Goal: Task Accomplishment & Management: Complete application form

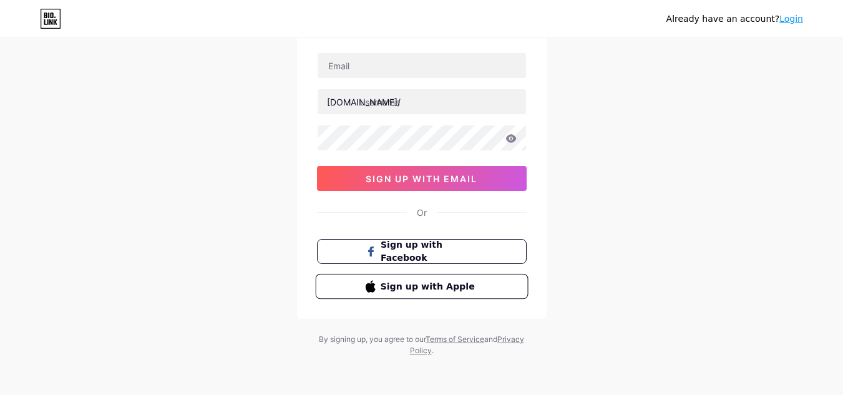
scroll to position [82, 0]
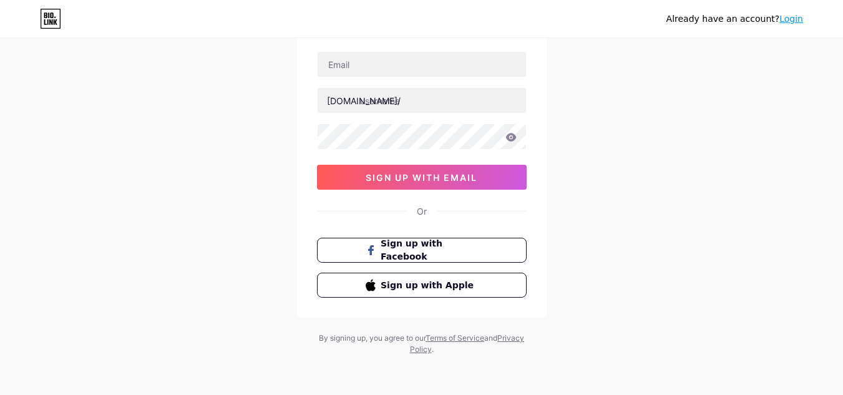
click at [51, 17] on icon at bounding box center [51, 15] width 3 height 6
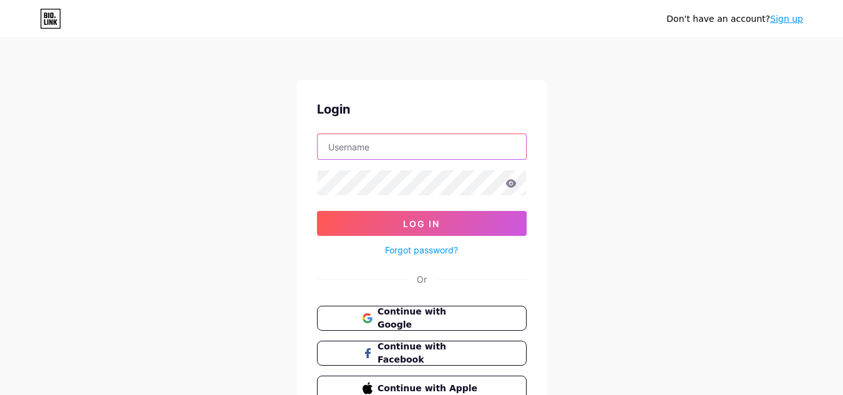
click at [387, 142] on input "text" at bounding box center [422, 146] width 209 height 25
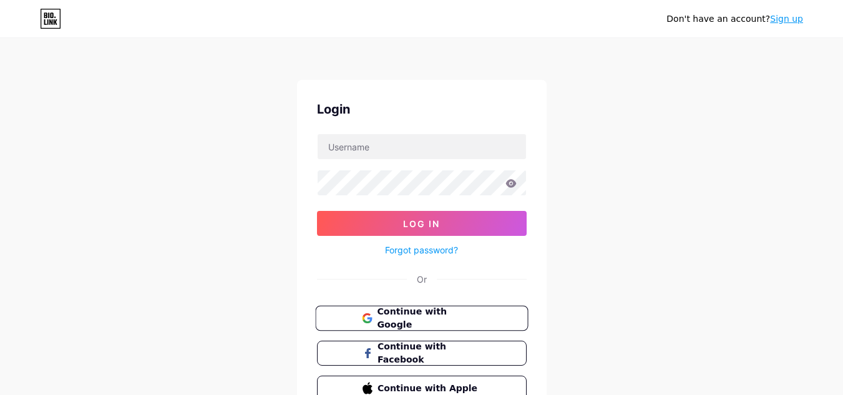
click at [345, 314] on button "Continue with Google" at bounding box center [421, 319] width 213 height 26
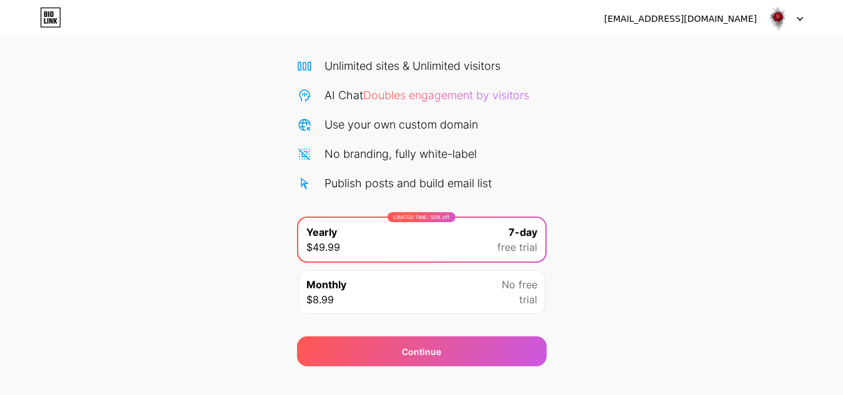
scroll to position [107, 0]
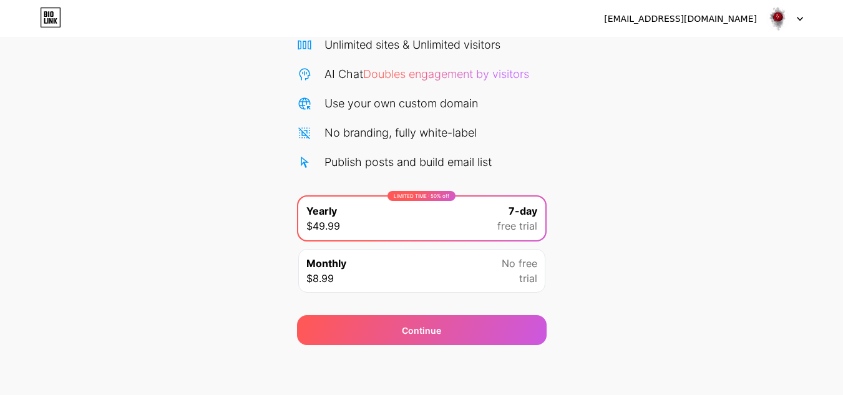
click at [726, 20] on div "[EMAIL_ADDRESS][DOMAIN_NAME]" at bounding box center [680, 18] width 153 height 13
click at [796, 16] on div at bounding box center [785, 18] width 36 height 22
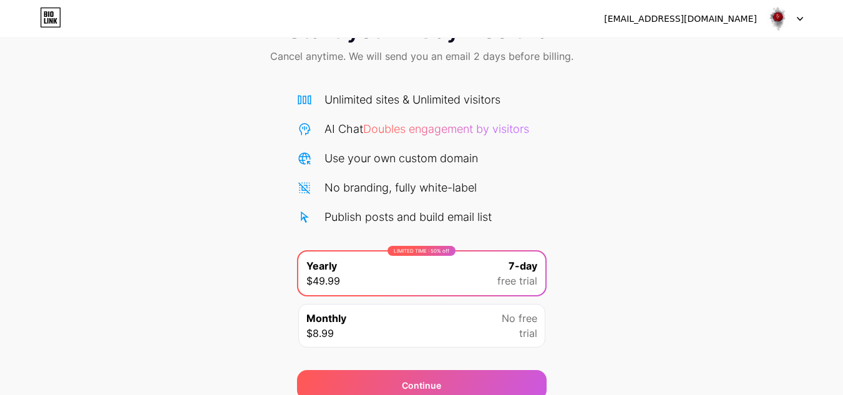
scroll to position [0, 0]
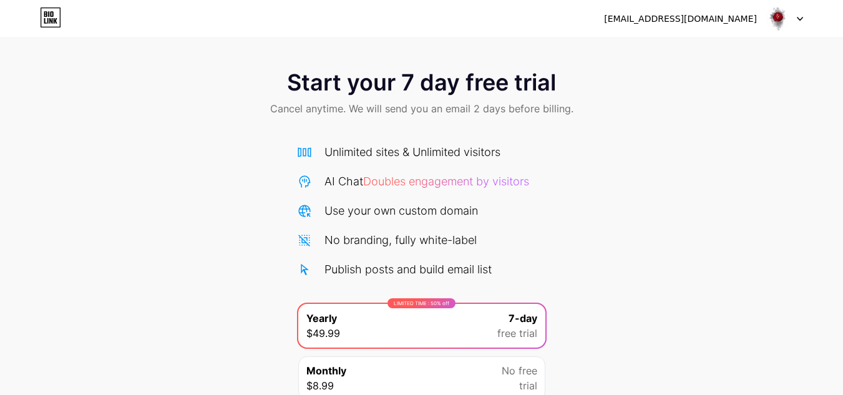
click at [406, 182] on span "Doubles engagement by visitors" at bounding box center [446, 181] width 166 height 13
click at [397, 219] on div "Use your own custom domain" at bounding box center [402, 210] width 154 height 17
click at [44, 17] on icon at bounding box center [50, 17] width 21 height 20
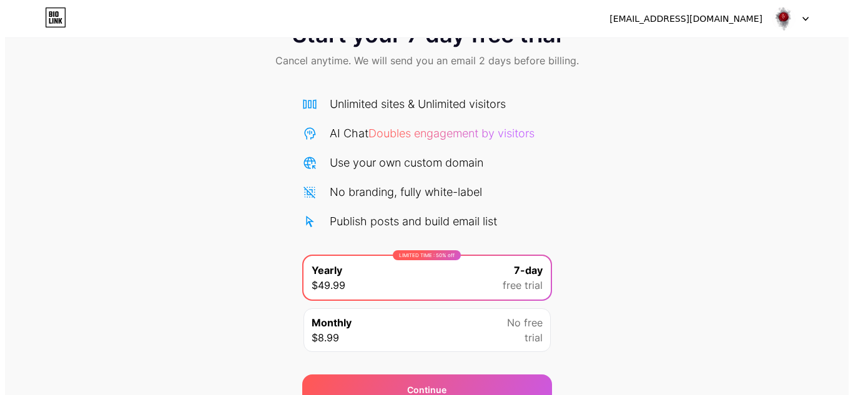
scroll to position [107, 0]
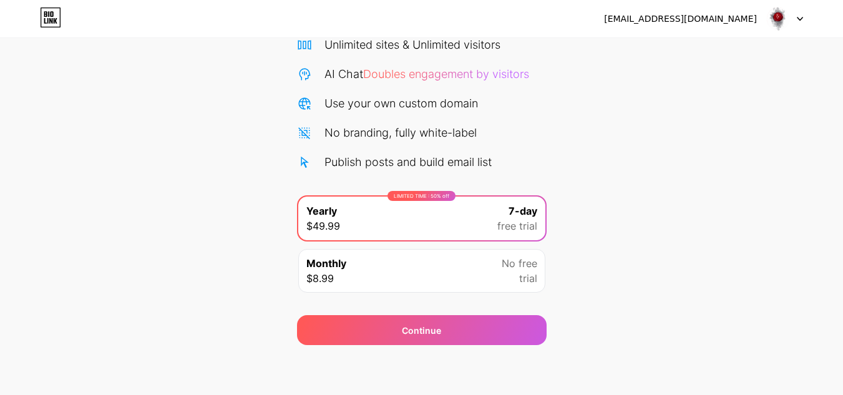
click at [483, 227] on div "LIMITED TIME : 50% off Yearly $49.99 7-day free trial" at bounding box center [421, 219] width 247 height 44
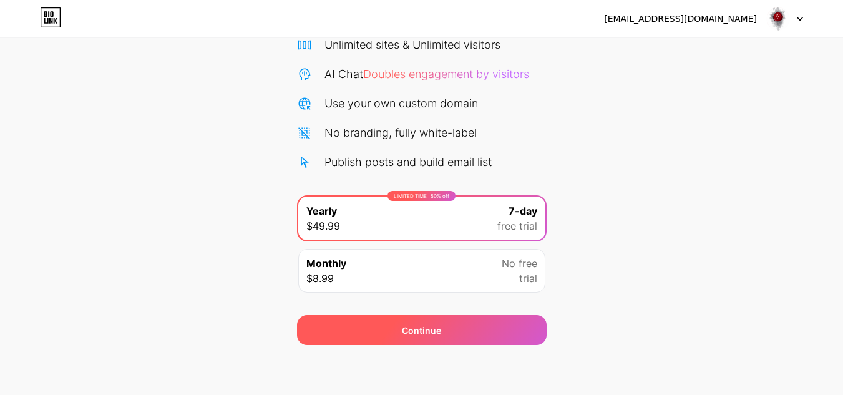
click at [433, 336] on div "Continue" at bounding box center [421, 330] width 39 height 13
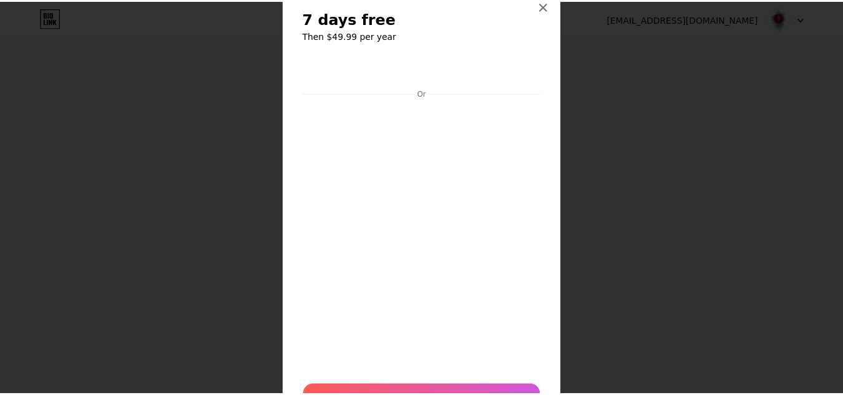
scroll to position [0, 0]
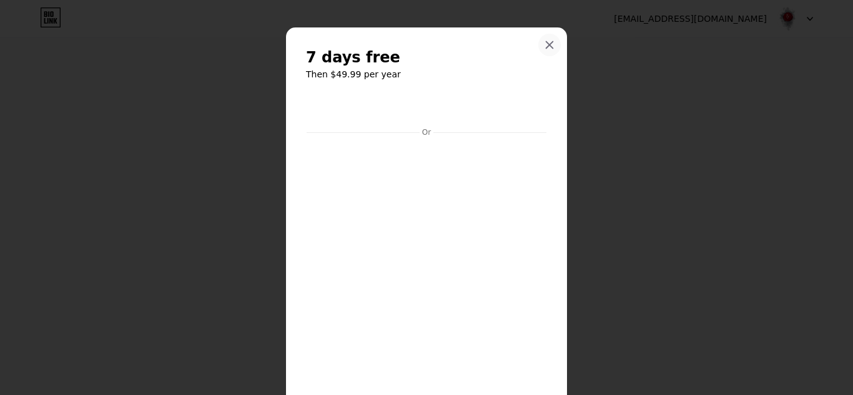
click at [538, 45] on div at bounding box center [549, 45] width 22 height 22
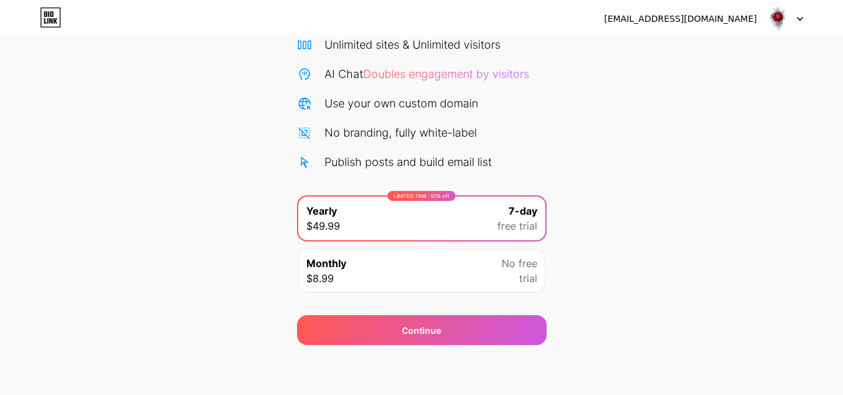
click at [481, 270] on div "Monthly $8.99 No free trial" at bounding box center [421, 271] width 247 height 44
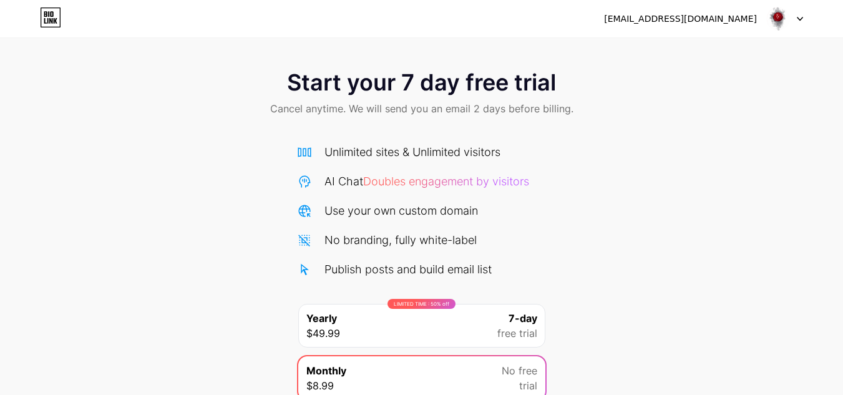
click at [813, 10] on div "[EMAIL_ADDRESS][DOMAIN_NAME] Logout" at bounding box center [421, 18] width 843 height 22
click at [53, 19] on icon at bounding box center [50, 17] width 21 height 20
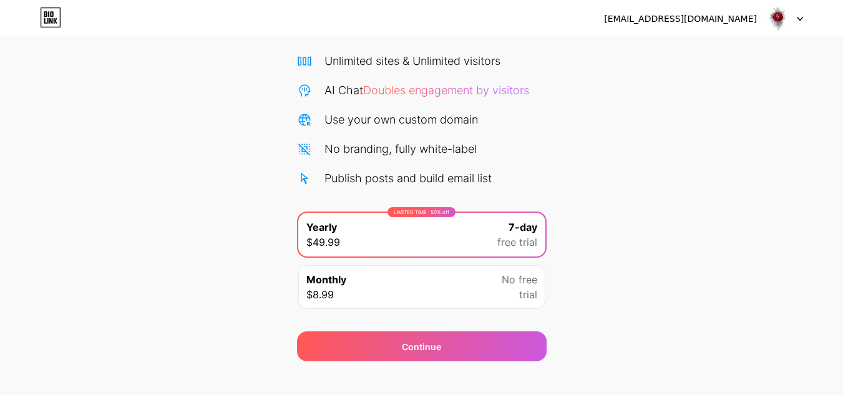
scroll to position [107, 0]
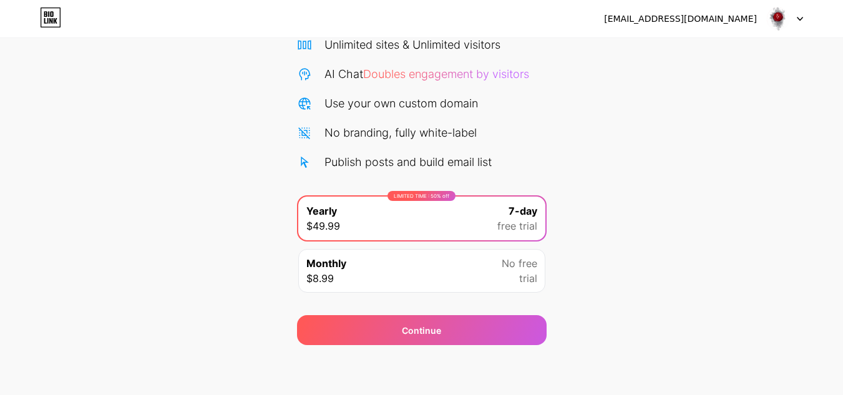
click at [775, 17] on img at bounding box center [779, 19] width 24 height 24
click at [755, 54] on li "Logout" at bounding box center [725, 51] width 155 height 34
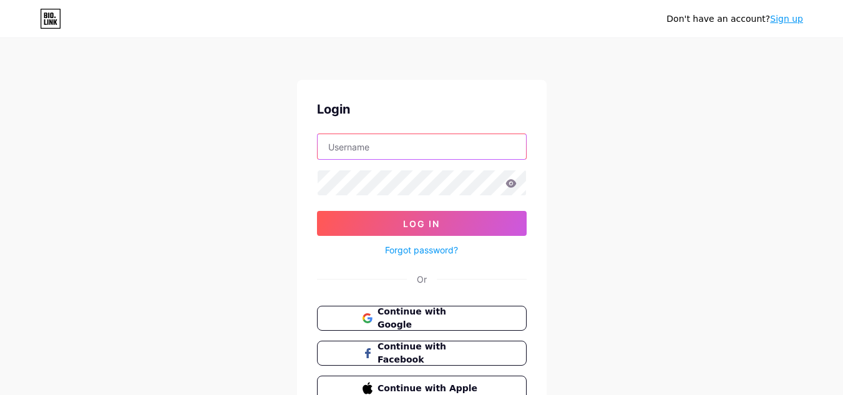
click at [445, 149] on input "text" at bounding box center [422, 146] width 209 height 25
type input "[EMAIL_ADDRESS][DOMAIN_NAME]"
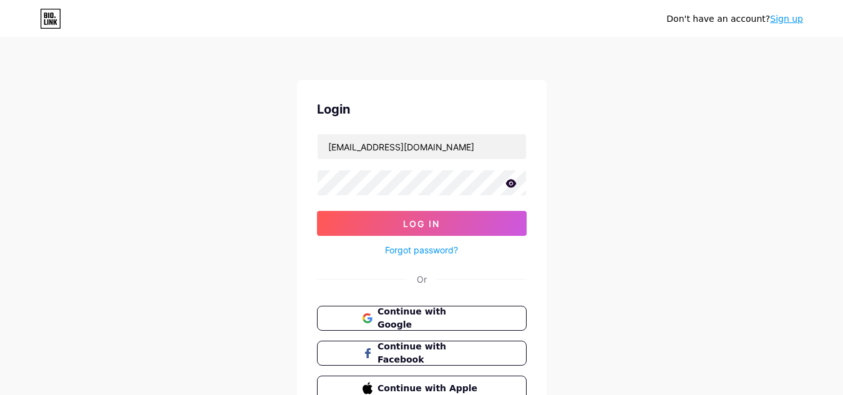
click at [509, 182] on icon at bounding box center [511, 183] width 11 height 8
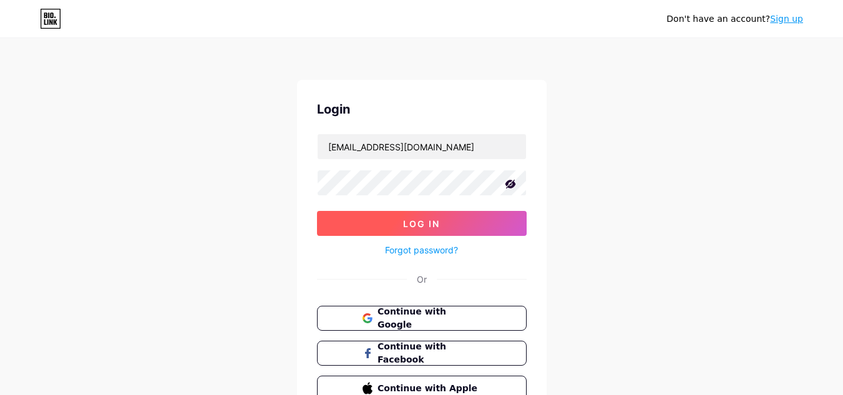
click at [438, 219] on span "Log In" at bounding box center [421, 224] width 37 height 11
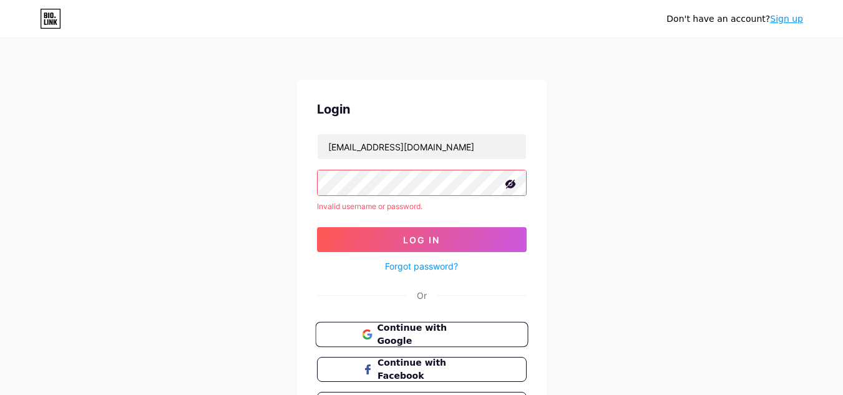
click at [456, 343] on button "Continue with Google" at bounding box center [421, 335] width 213 height 26
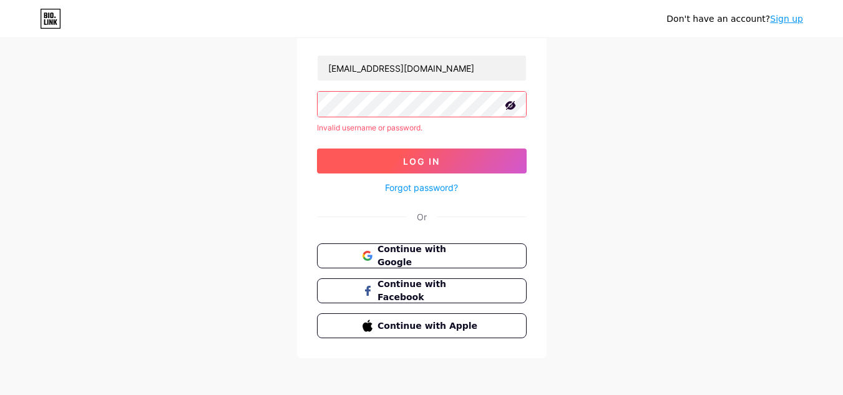
scroll to position [81, 0]
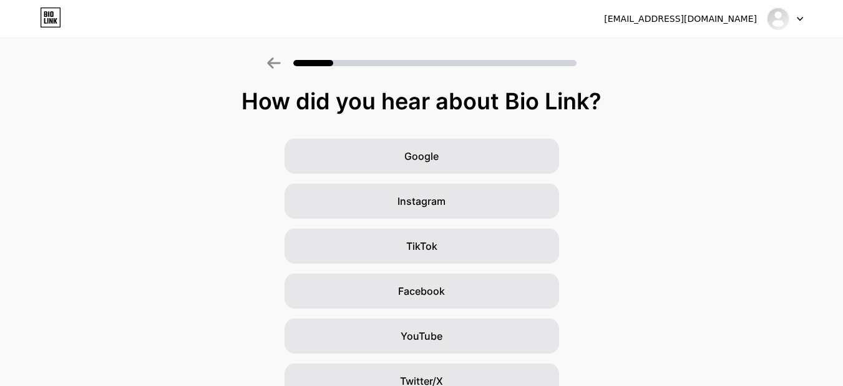
click at [802, 22] on div at bounding box center [785, 18] width 36 height 22
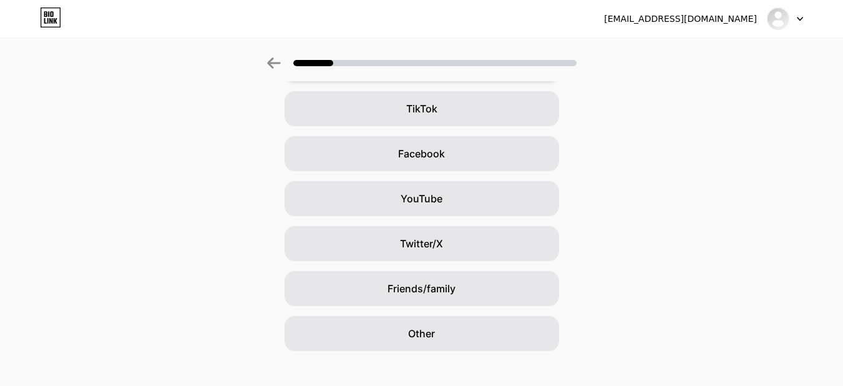
scroll to position [152, 0]
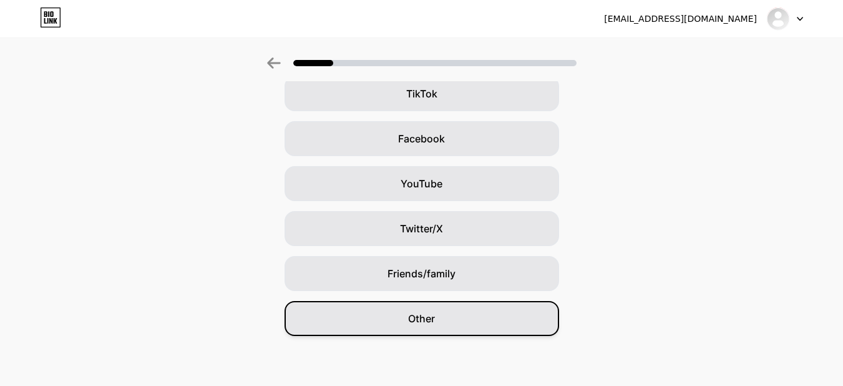
click at [382, 314] on div "Other" at bounding box center [422, 318] width 275 height 35
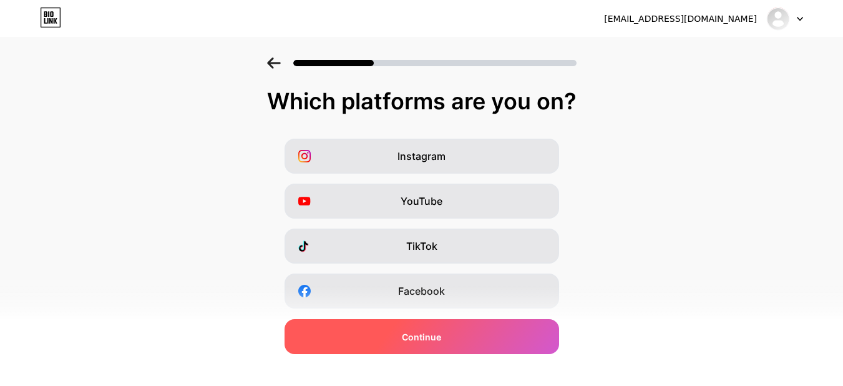
click at [490, 345] on div "Continue" at bounding box center [422, 336] width 275 height 35
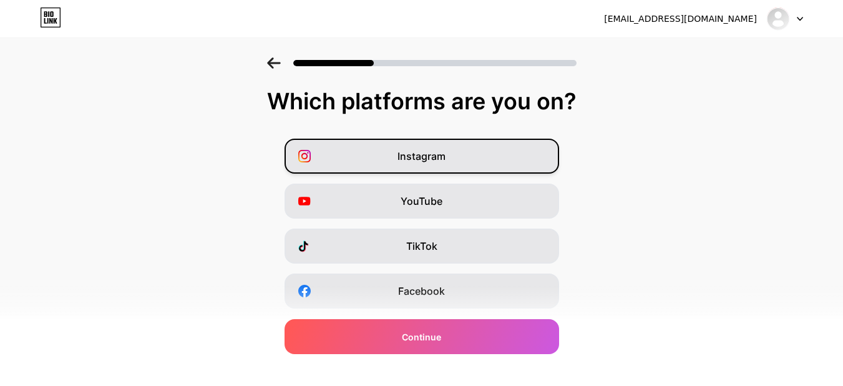
click at [473, 140] on div "Instagram" at bounding box center [422, 156] width 275 height 35
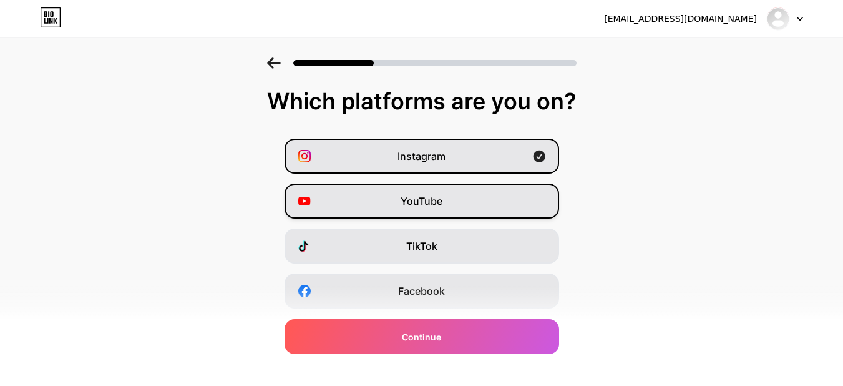
click at [462, 198] on div "YouTube" at bounding box center [422, 201] width 275 height 35
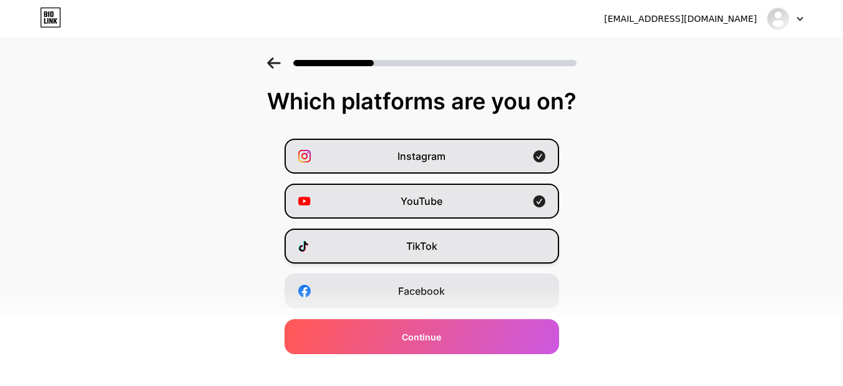
click at [461, 241] on div "TikTok" at bounding box center [422, 245] width 275 height 35
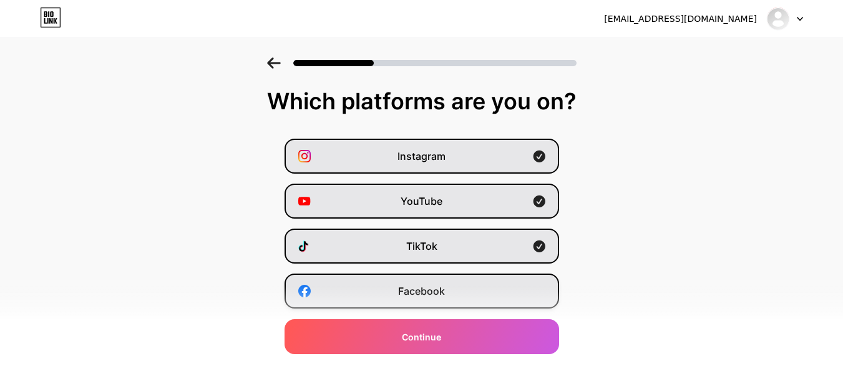
click at [461, 278] on div "Facebook" at bounding box center [422, 290] width 275 height 35
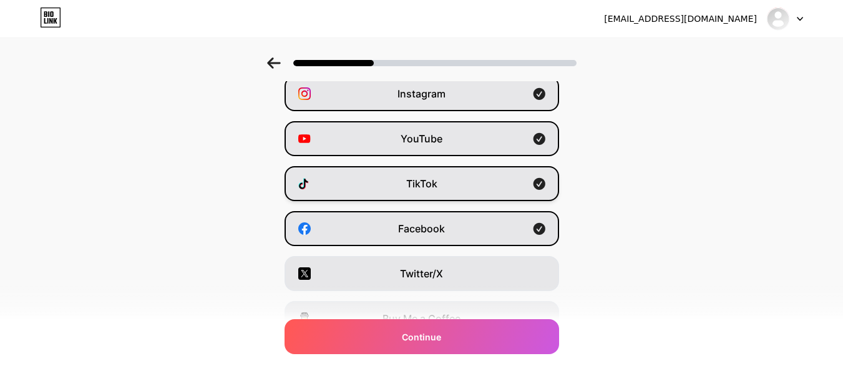
click at [469, 182] on div "TikTok" at bounding box center [422, 183] width 275 height 35
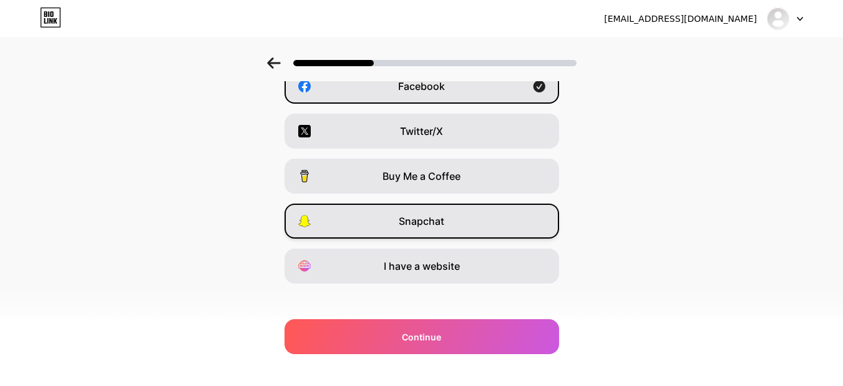
scroll to position [215, 0]
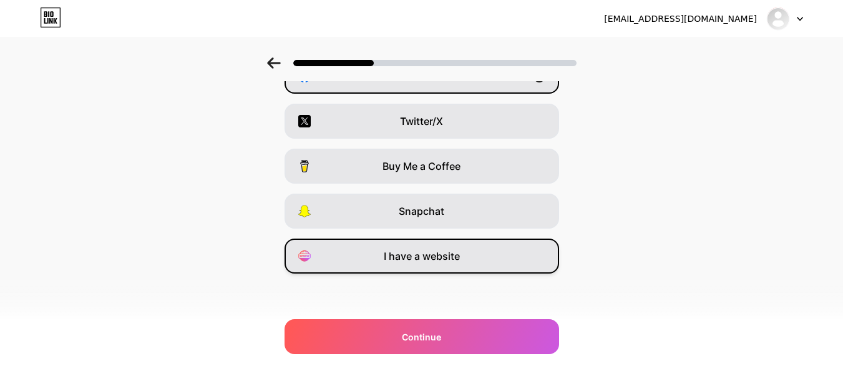
click at [458, 255] on span "I have a website" at bounding box center [422, 255] width 76 height 15
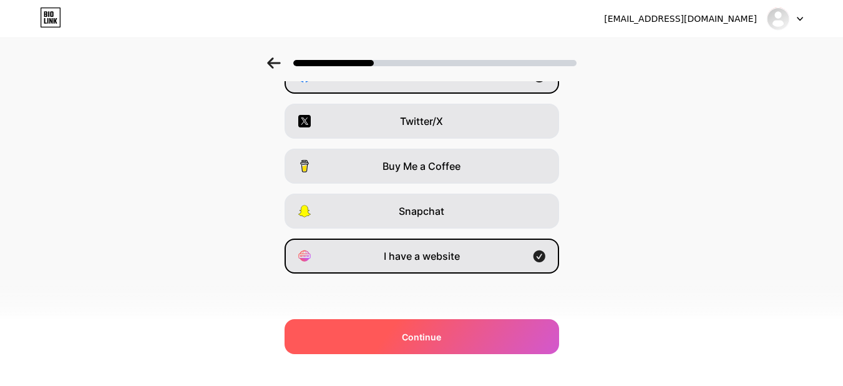
click at [451, 332] on div "Continue" at bounding box center [422, 336] width 275 height 35
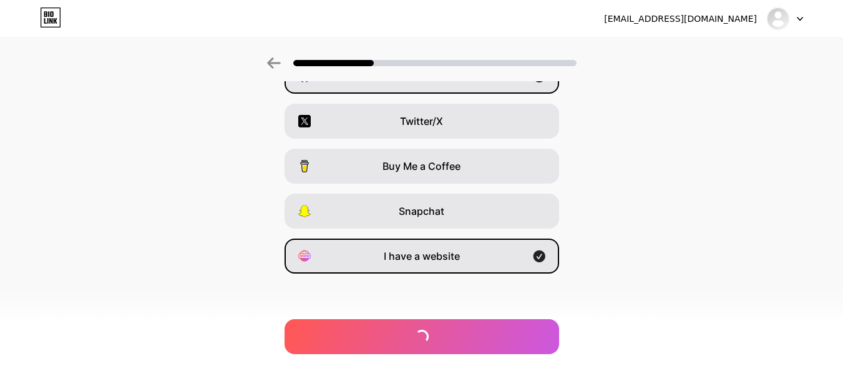
scroll to position [0, 0]
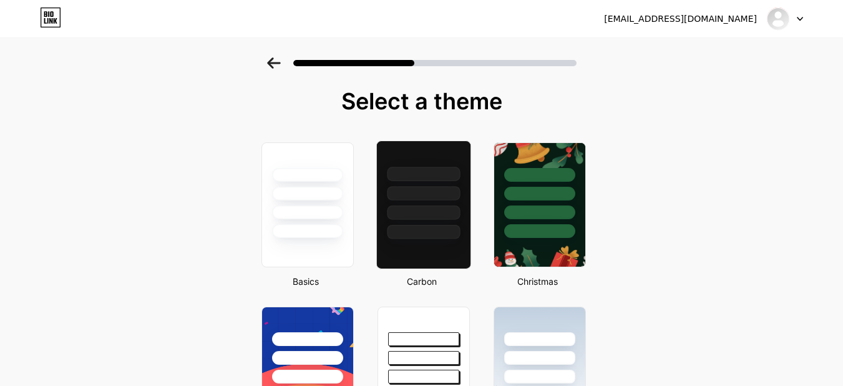
click at [443, 227] on div at bounding box center [423, 232] width 73 height 14
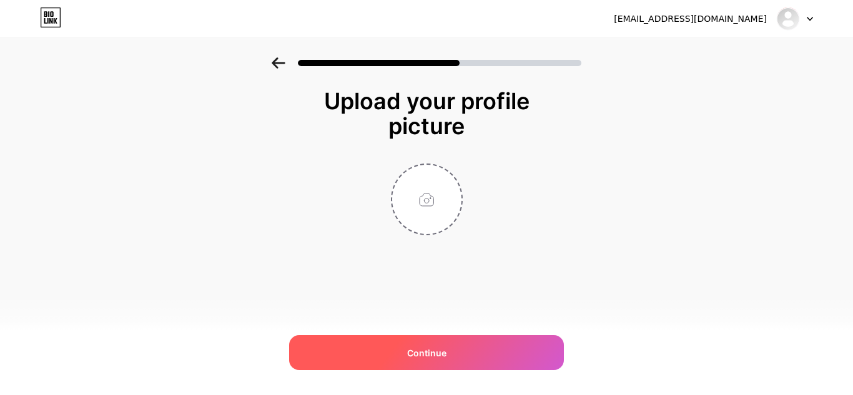
click at [421, 358] on span "Continue" at bounding box center [426, 352] width 39 height 13
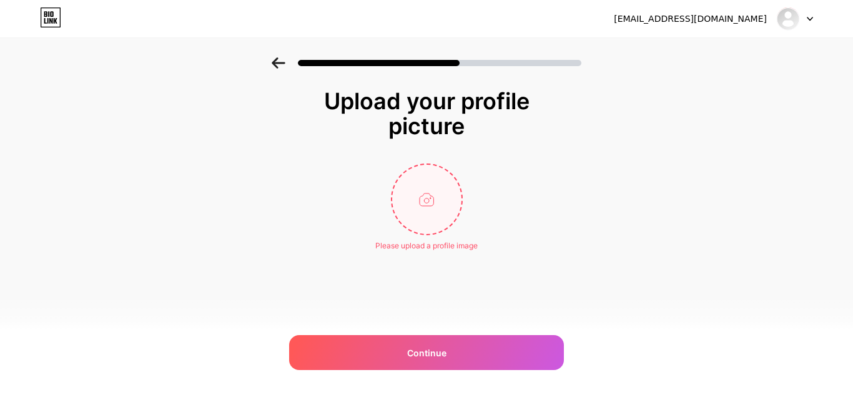
click at [438, 200] on input "file" at bounding box center [426, 199] width 69 height 69
type input "C:\fakepath\Screenshot 2025-03-28 103307.png"
click at [426, 189] on input "file" at bounding box center [426, 199] width 69 height 69
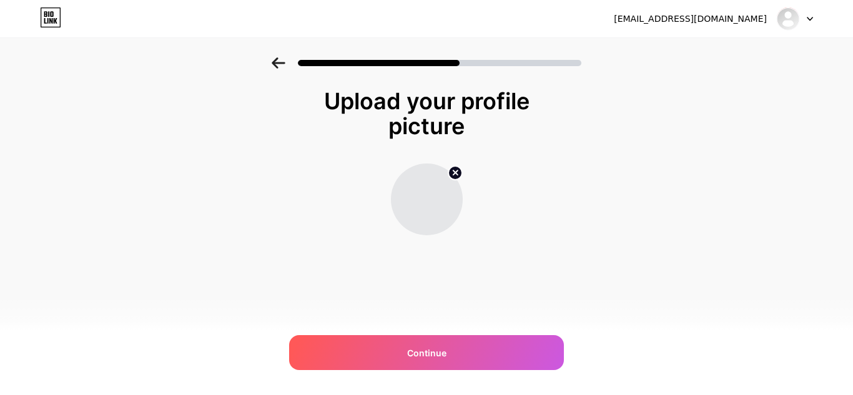
click at [441, 205] on img at bounding box center [427, 200] width 72 height 72
click at [459, 205] on img at bounding box center [427, 200] width 72 height 72
click at [445, 198] on img at bounding box center [427, 200] width 72 height 72
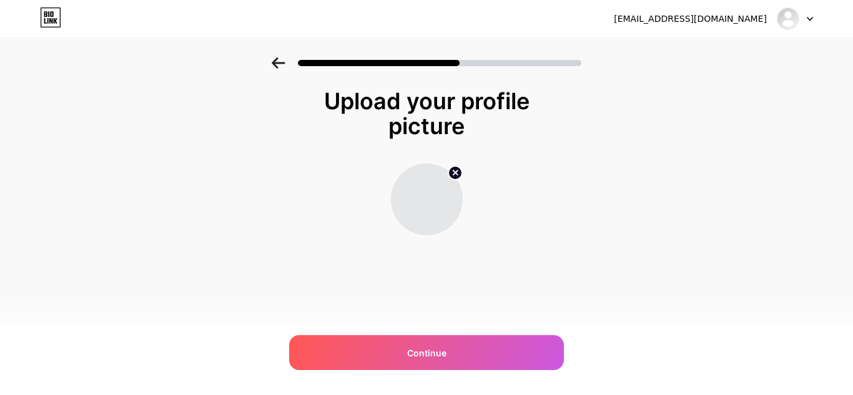
click at [445, 198] on img at bounding box center [427, 200] width 72 height 72
click at [457, 172] on circle at bounding box center [455, 173] width 14 height 14
click at [431, 208] on input "file" at bounding box center [426, 199] width 69 height 69
type input "C:\fakepath\Screenshot 2025-09-15 092622.png"
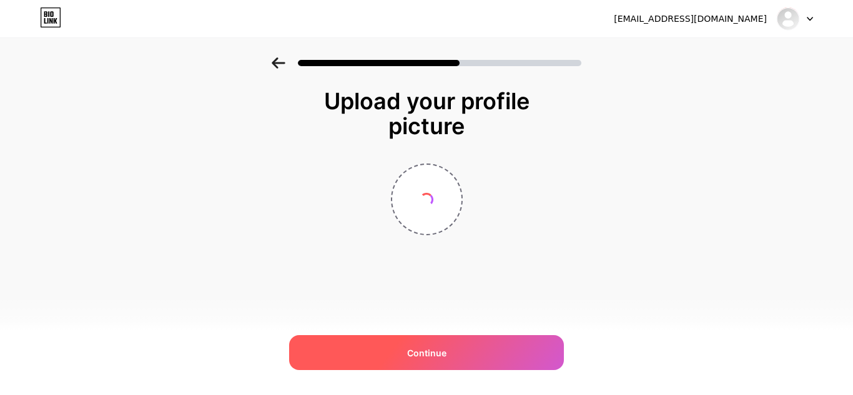
click at [466, 350] on div "Continue" at bounding box center [426, 352] width 275 height 35
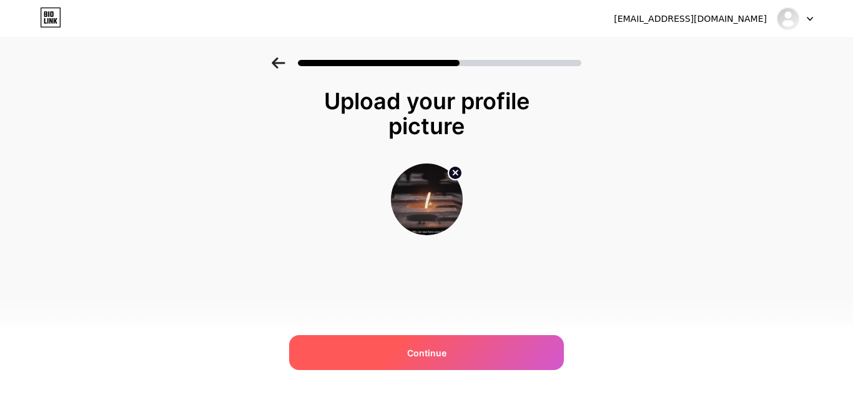
click at [453, 353] on div "Continue" at bounding box center [426, 352] width 275 height 35
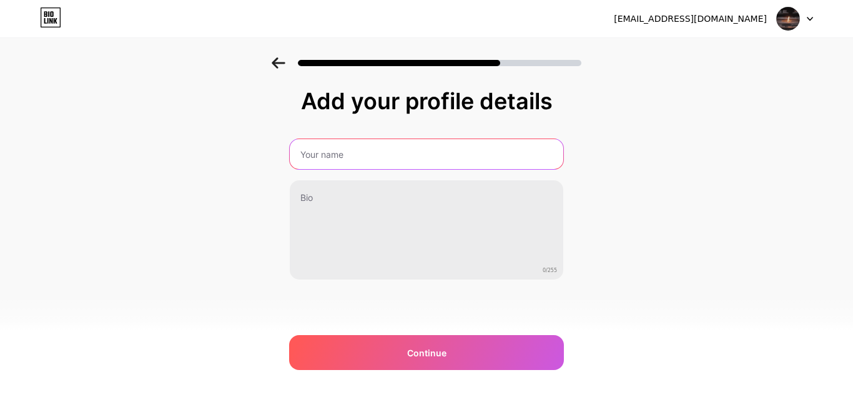
click at [435, 152] on input "text" at bounding box center [426, 154] width 273 height 30
type input "Ranjani"
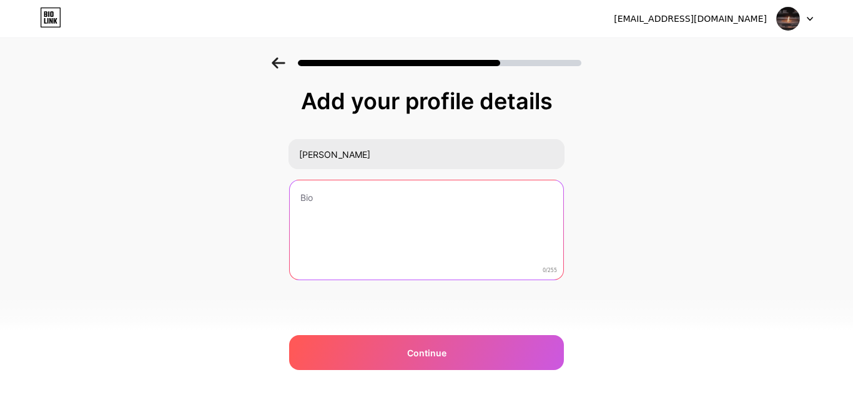
click at [397, 215] on textarea at bounding box center [426, 230] width 273 height 101
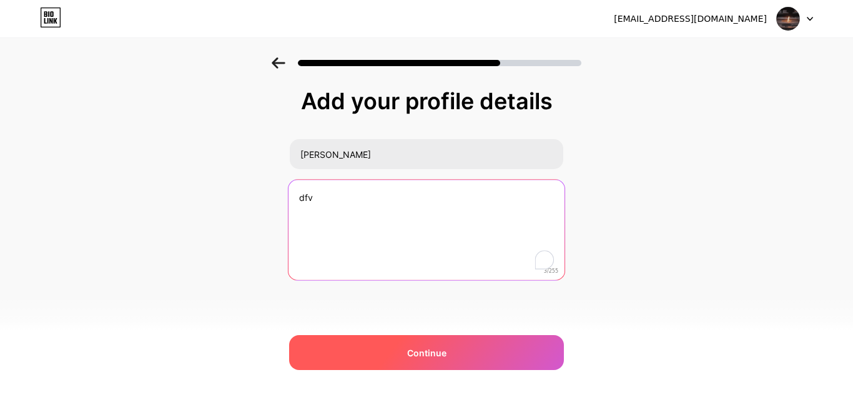
type textarea "dfv"
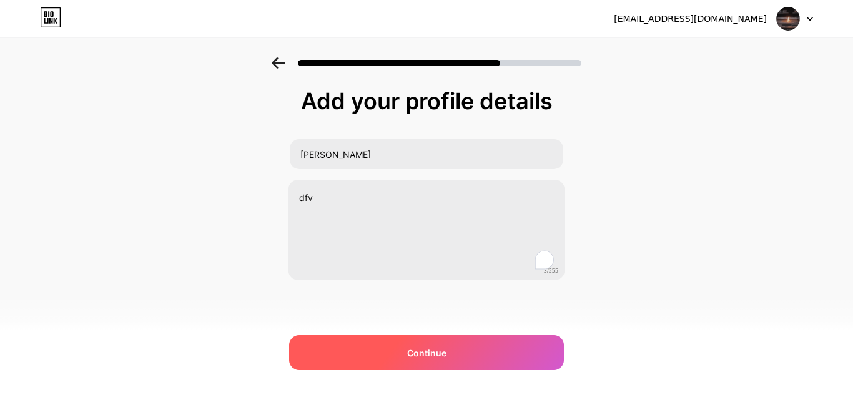
click at [425, 349] on span "Continue" at bounding box center [426, 352] width 39 height 13
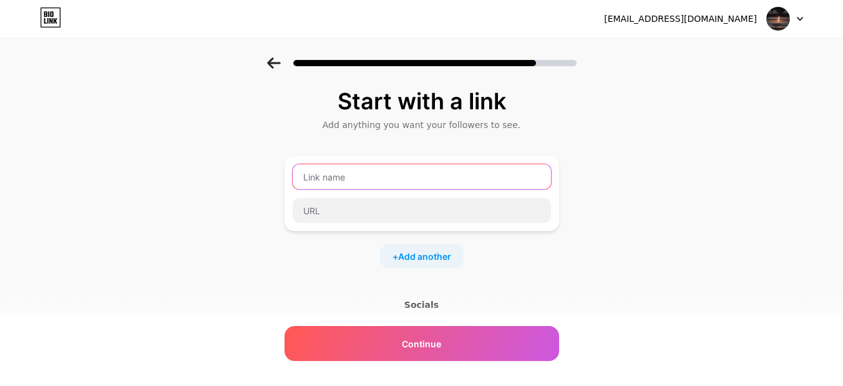
click at [439, 169] on input "text" at bounding box center [422, 176] width 258 height 25
type input "rg"
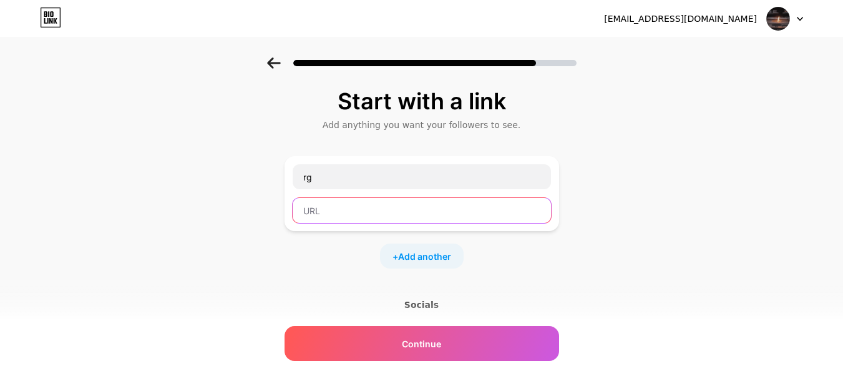
click at [437, 212] on input "text" at bounding box center [422, 210] width 258 height 25
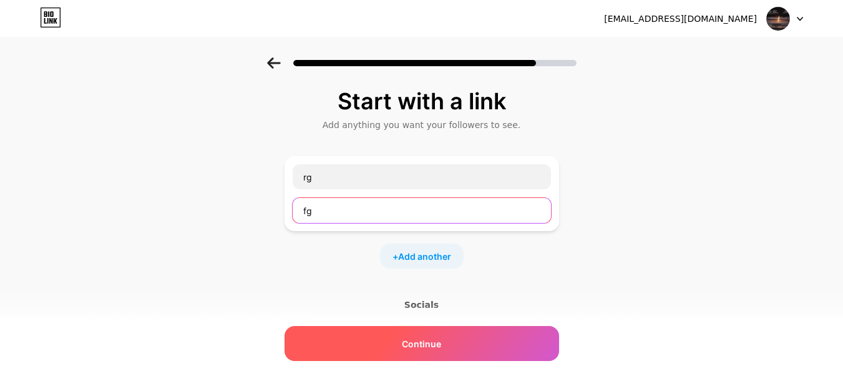
type input "fg"
click at [447, 339] on div "Continue" at bounding box center [422, 343] width 275 height 35
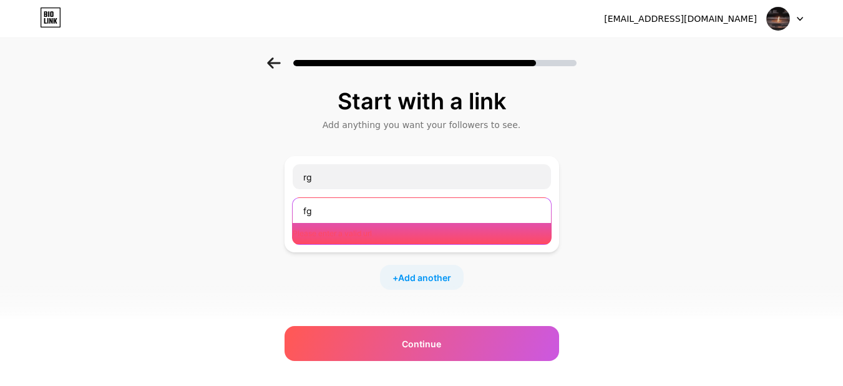
drag, startPoint x: 419, startPoint y: 210, endPoint x: 212, endPoint y: 205, distance: 207.3
click at [212, 205] on div "Start with a link Add anything you want your followers to see. rg fg Please ent…" at bounding box center [421, 287] width 843 height 460
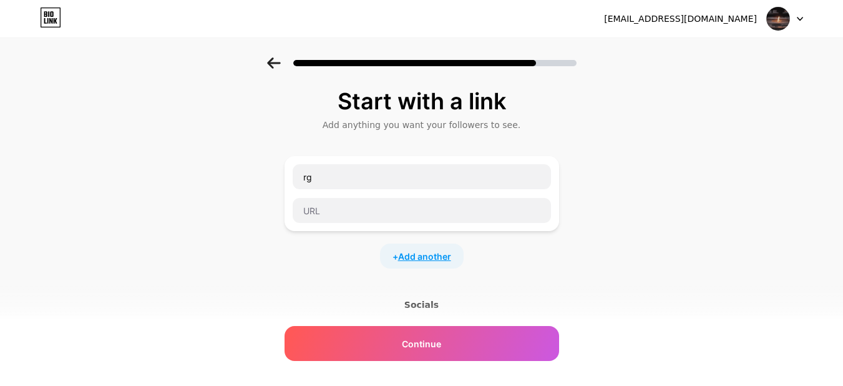
click at [430, 255] on span "Add another" at bounding box center [424, 256] width 53 height 13
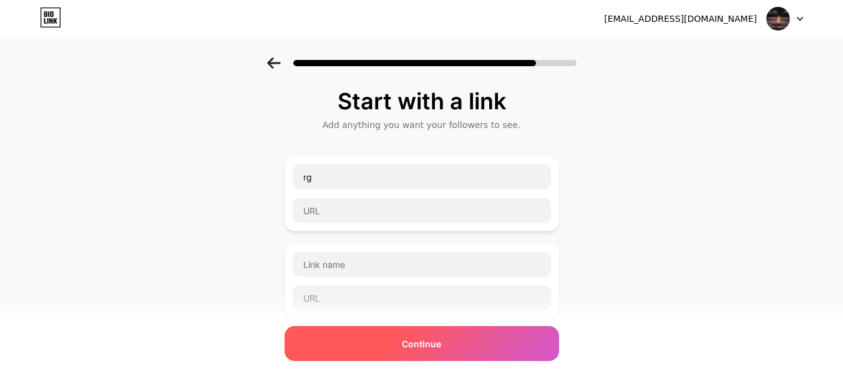
scroll to position [248, 0]
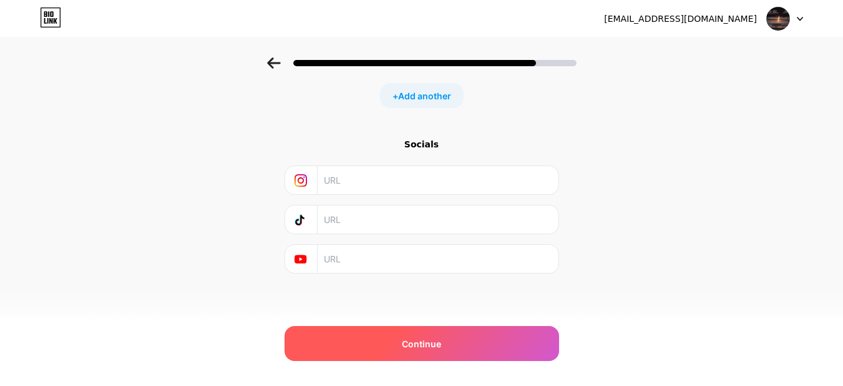
click at [478, 350] on div "Continue" at bounding box center [422, 343] width 275 height 35
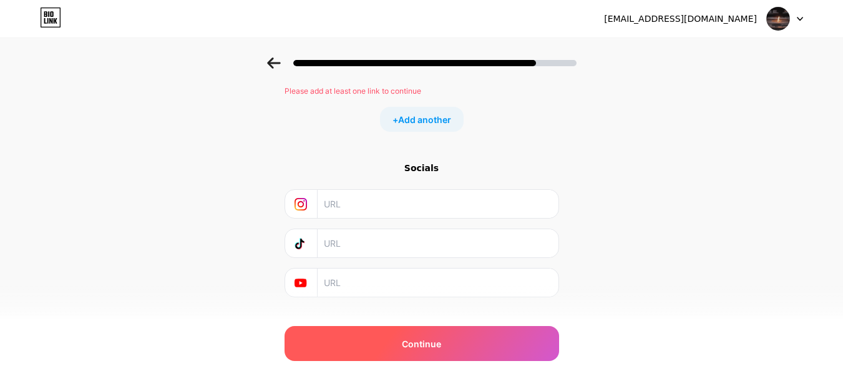
scroll to position [250, 0]
click at [478, 350] on div "Continue" at bounding box center [422, 343] width 275 height 35
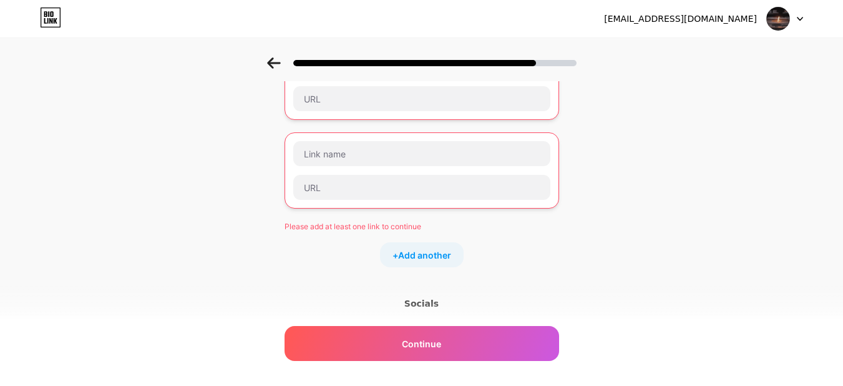
scroll to position [0, 0]
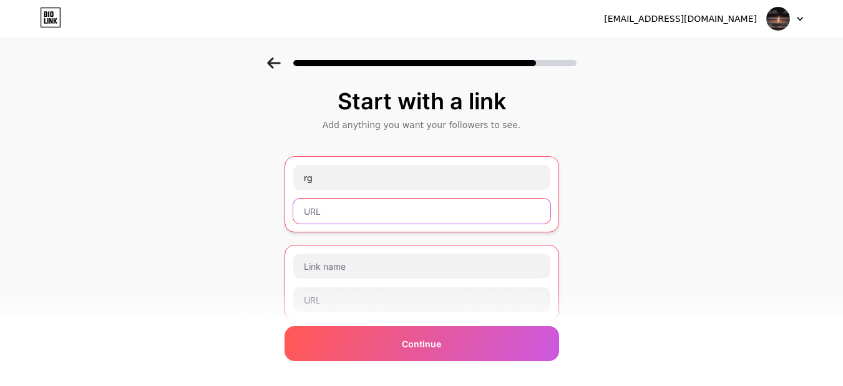
click at [381, 214] on input "text" at bounding box center [421, 211] width 257 height 25
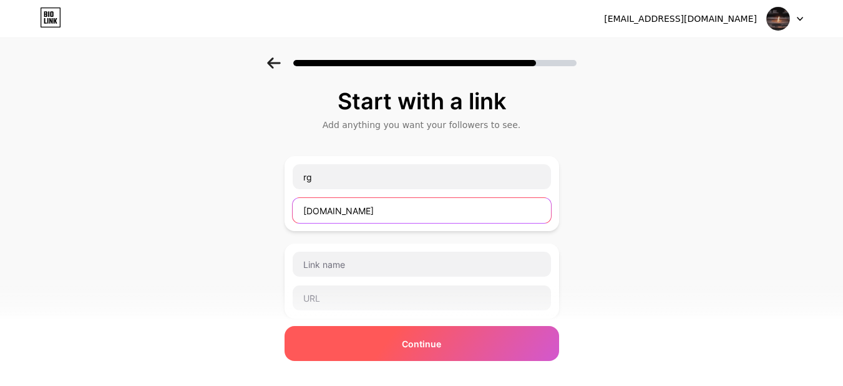
type input "rv.com"
click at [431, 350] on div "Continue" at bounding box center [422, 343] width 275 height 35
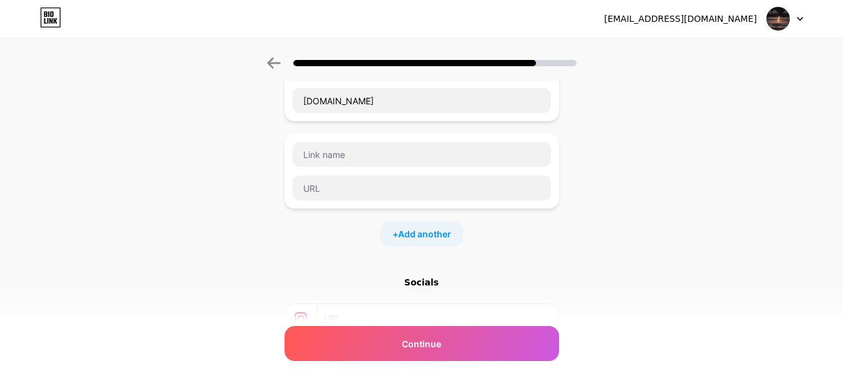
scroll to position [248, 0]
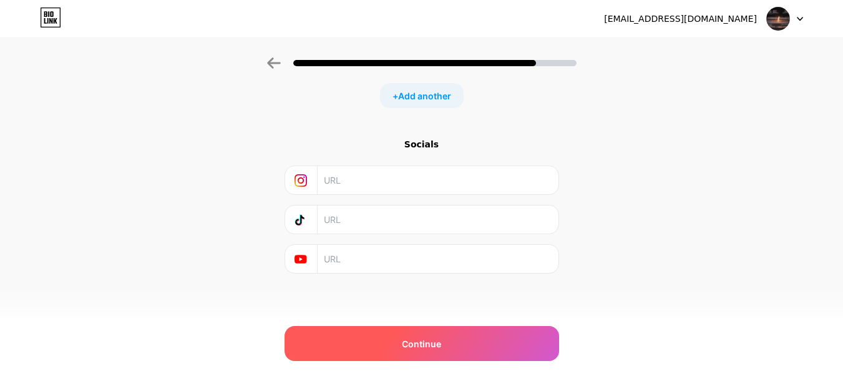
click at [431, 353] on div "Continue" at bounding box center [422, 343] width 275 height 35
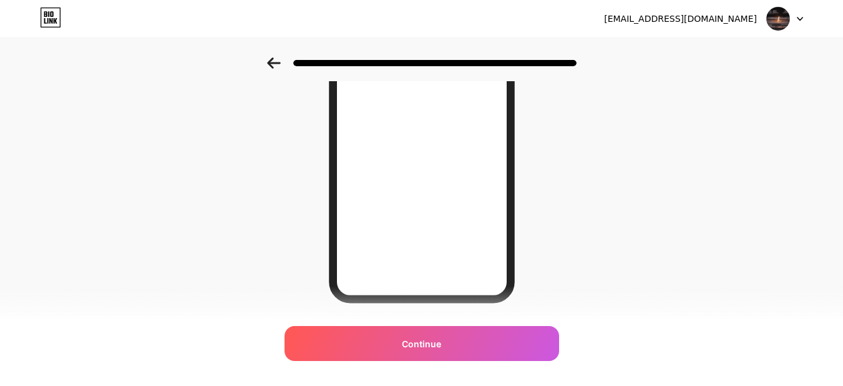
scroll to position [242, 0]
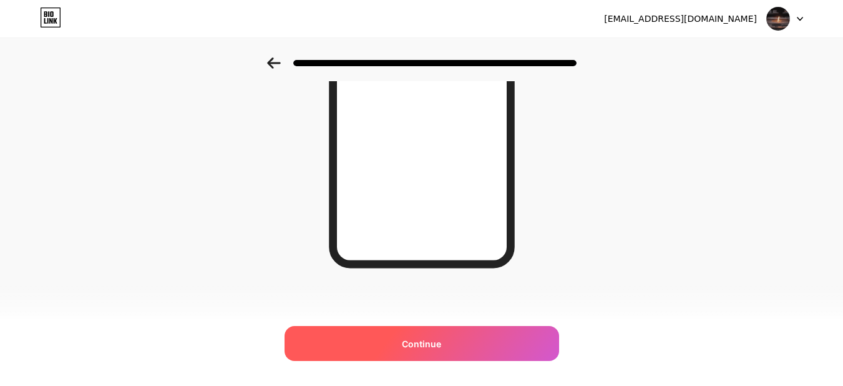
click at [464, 346] on div "Continue" at bounding box center [422, 343] width 275 height 35
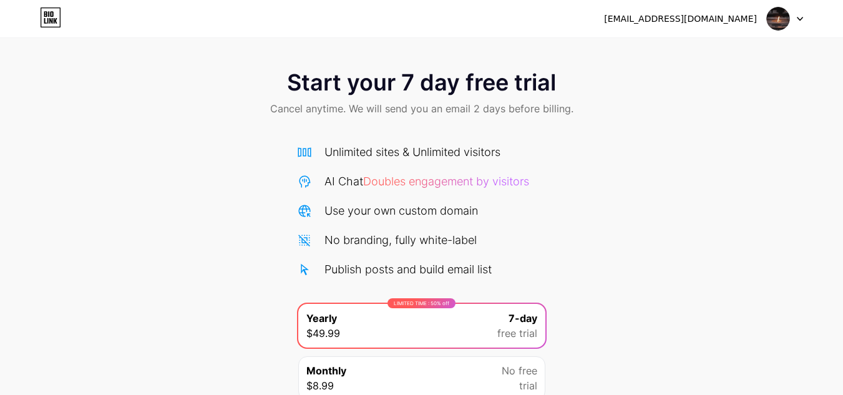
click at [803, 19] on icon at bounding box center [800, 19] width 6 height 4
click at [740, 53] on li "Logout" at bounding box center [725, 51] width 155 height 34
